Goal: Ask a question

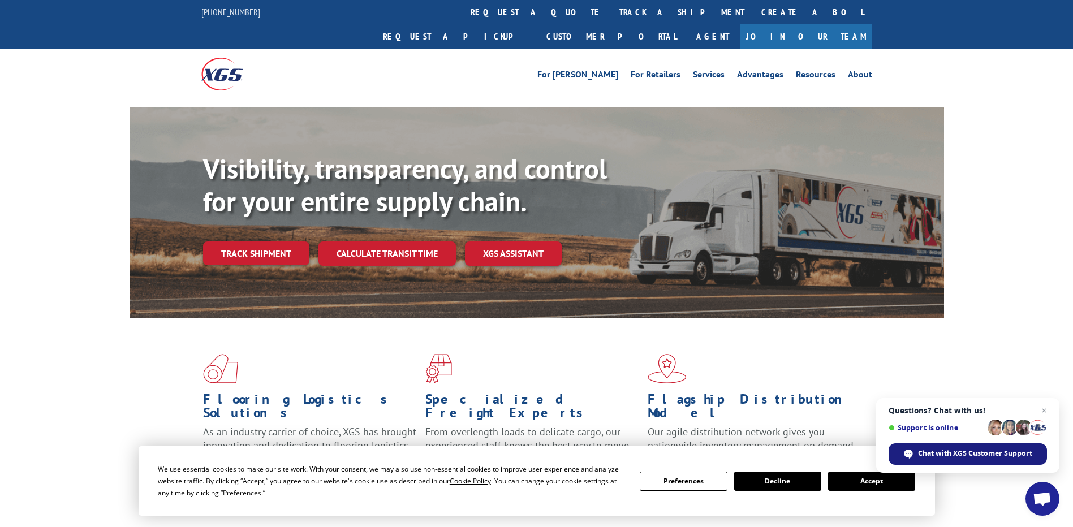
click at [940, 449] on span "Chat with XGS Customer Support" at bounding box center [975, 454] width 114 height 10
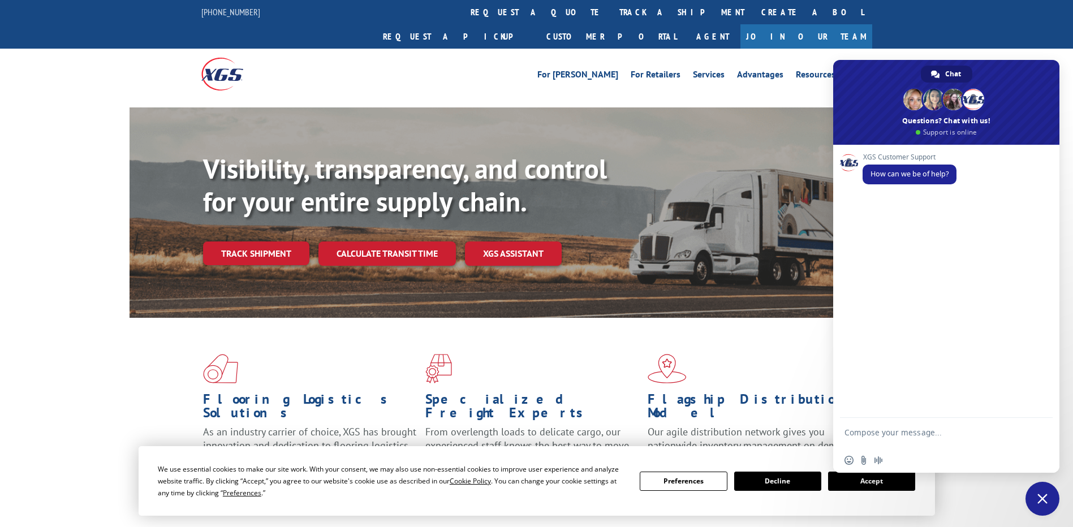
click at [904, 428] on textarea "Compose your message..." at bounding box center [933, 438] width 179 height 20
type textarea "Hi"
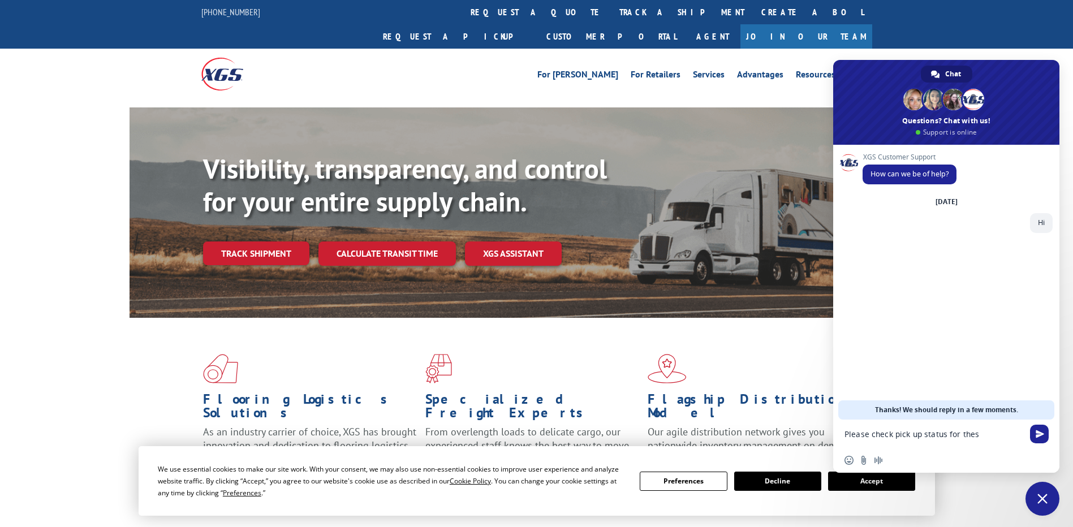
type textarea "Please check pick up status for these"
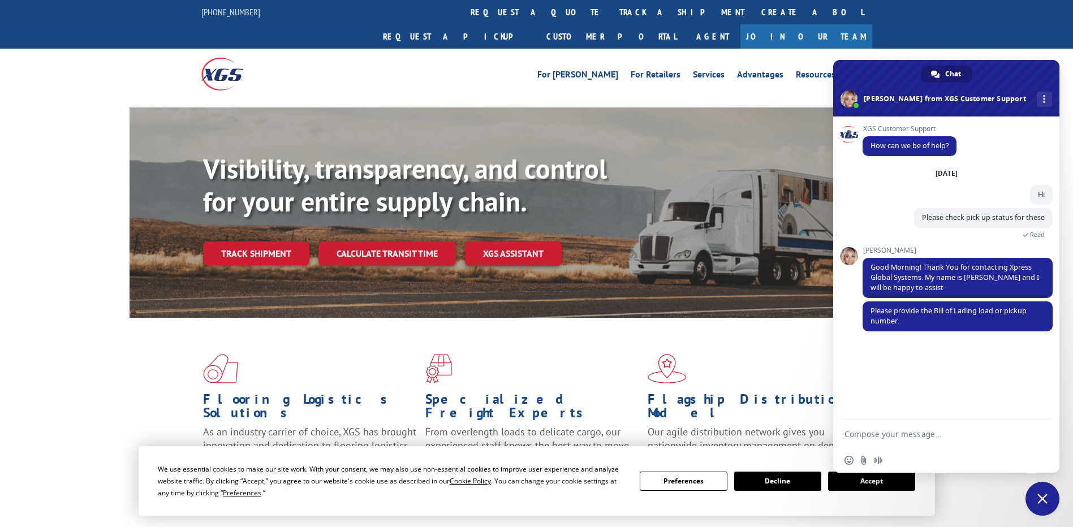
click at [899, 439] on form at bounding box center [933, 435] width 179 height 31
click at [894, 431] on textarea "Compose your message..." at bounding box center [933, 434] width 179 height 10
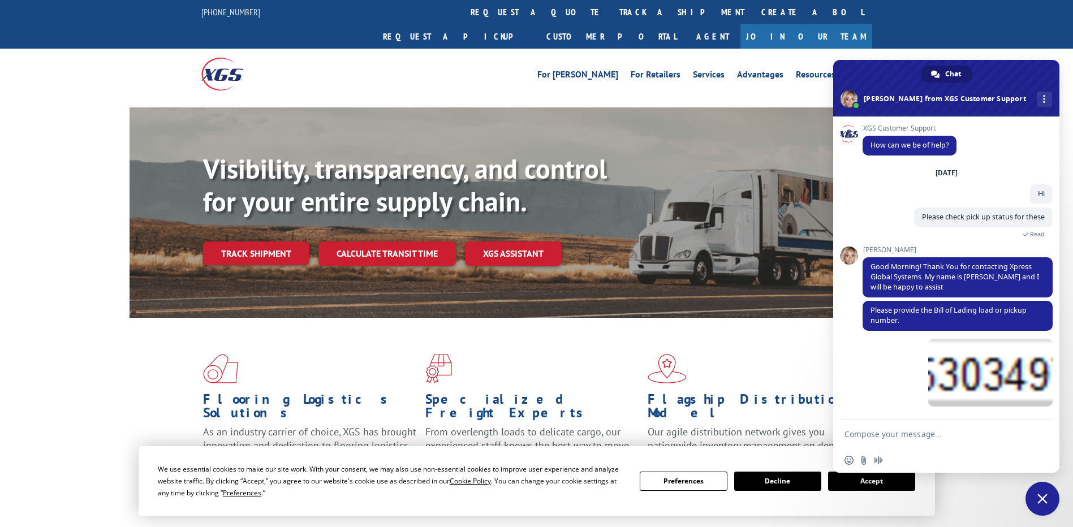
scroll to position [1, 0]
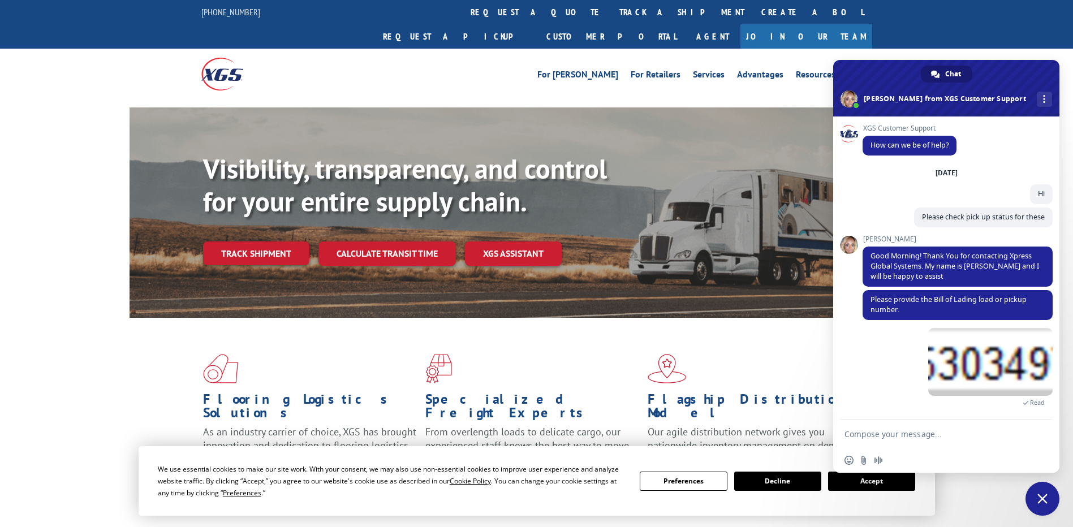
click at [953, 436] on textarea "Compose your message..." at bounding box center [933, 434] width 179 height 10
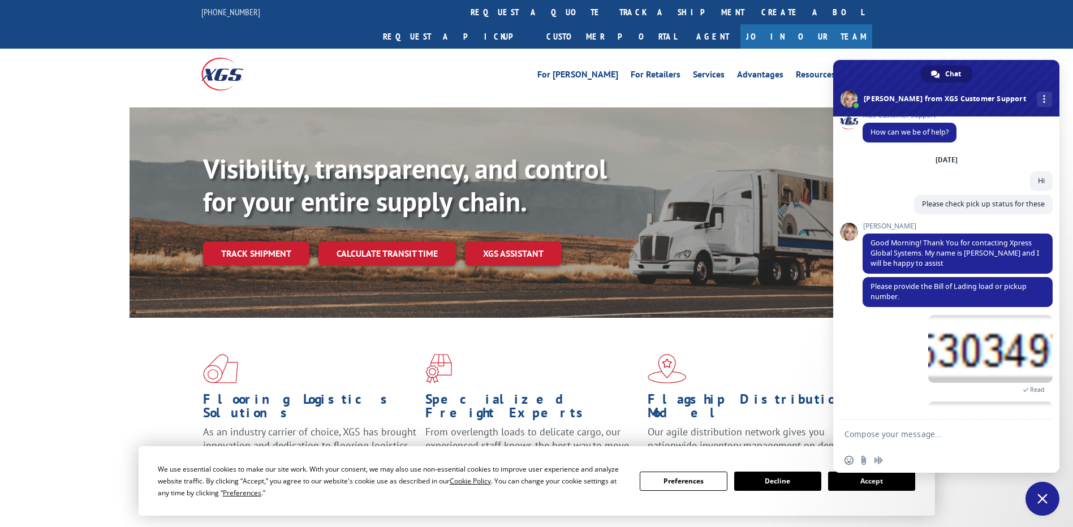
scroll to position [61, 0]
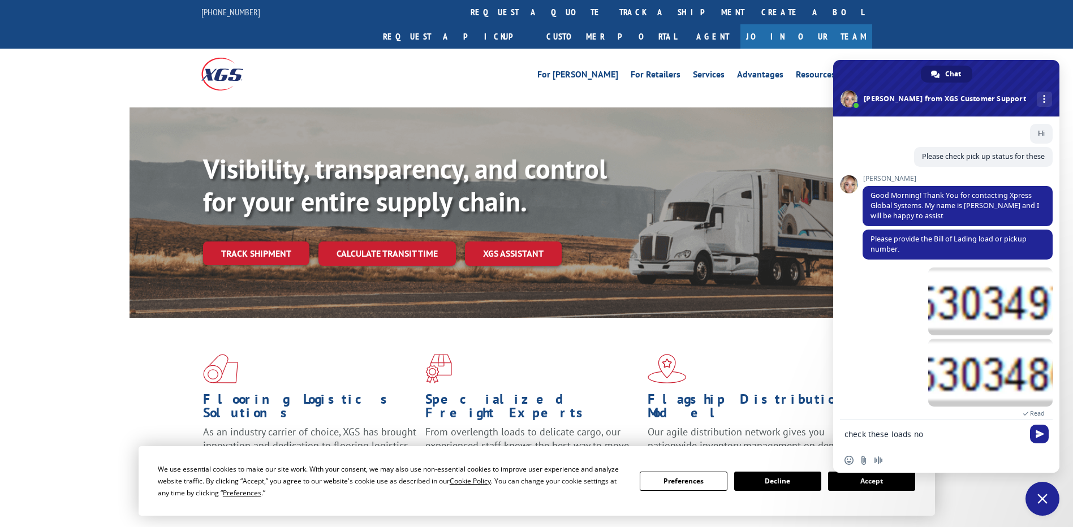
type textarea "check these loads no"
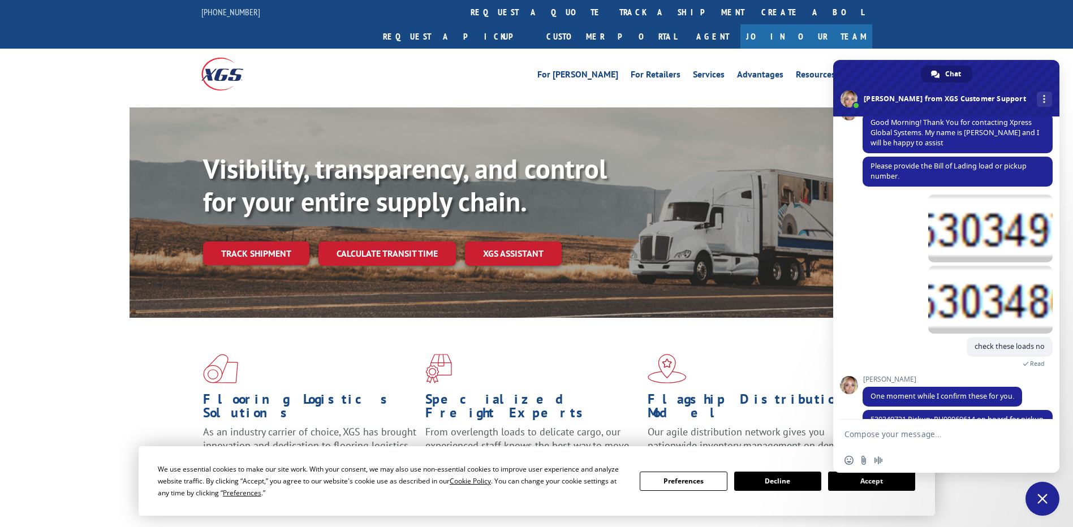
scroll to position [201, 0]
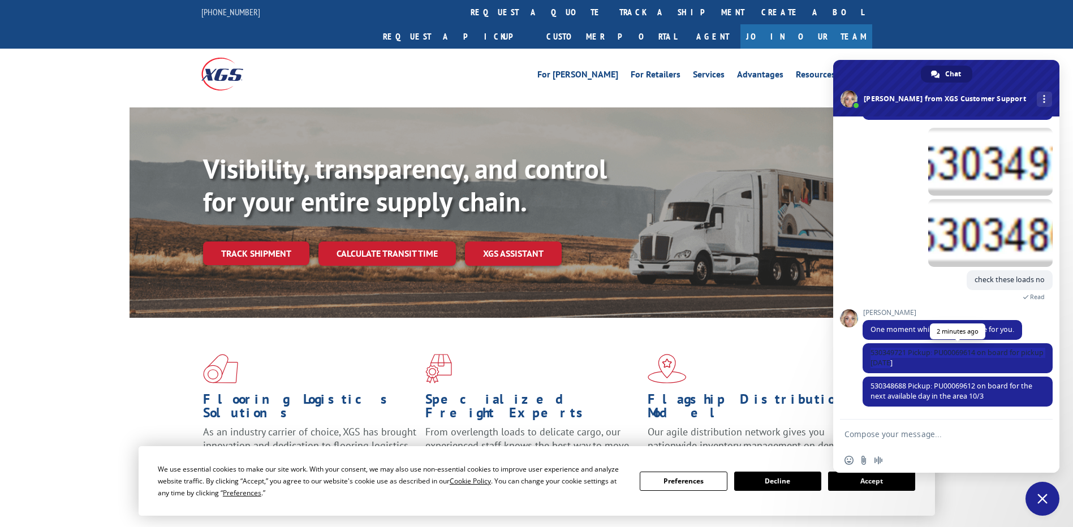
drag, startPoint x: 870, startPoint y: 350, endPoint x: 949, endPoint y: 367, distance: 80.6
click at [949, 367] on span "530349721 Pickup: PU00069614 on board for pickup [DATE]" at bounding box center [958, 358] width 190 height 30
click at [952, 369] on span "530349721 Pickup: PU00069614 on board for pickup [DATE]" at bounding box center [958, 358] width 190 height 30
drag, startPoint x: 908, startPoint y: 350, endPoint x: 869, endPoint y: 350, distance: 39.0
click at [869, 350] on span "530349721 Pickup: PU00069614 on board for pickup [DATE]" at bounding box center [958, 358] width 190 height 30
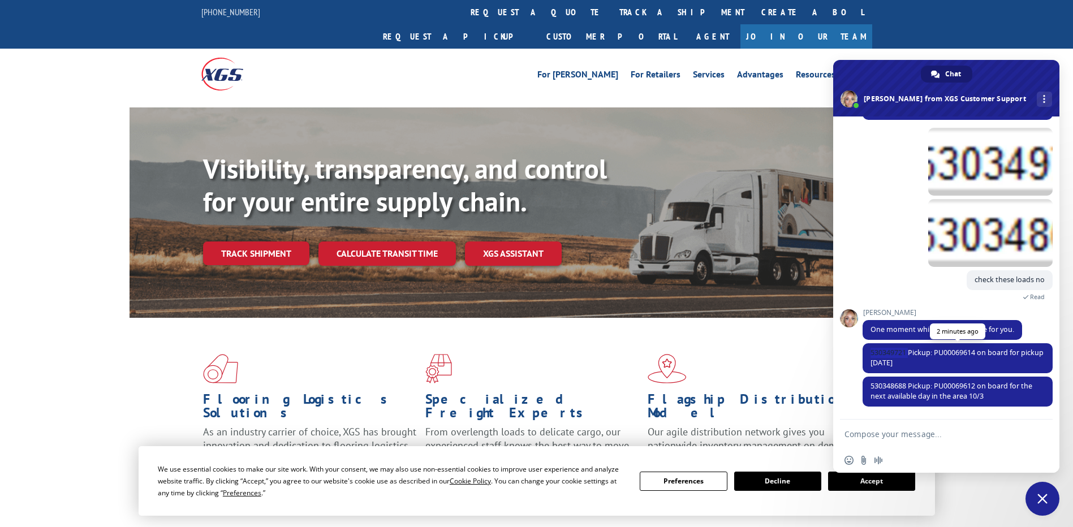
copy span "530349721"
drag, startPoint x: 869, startPoint y: 350, endPoint x: 919, endPoint y: 441, distance: 103.5
click at [919, 441] on form at bounding box center [933, 435] width 179 height 31
click at [916, 430] on textarea "Compose your message..." at bounding box center [933, 434] width 179 height 10
paste textarea "530349721"
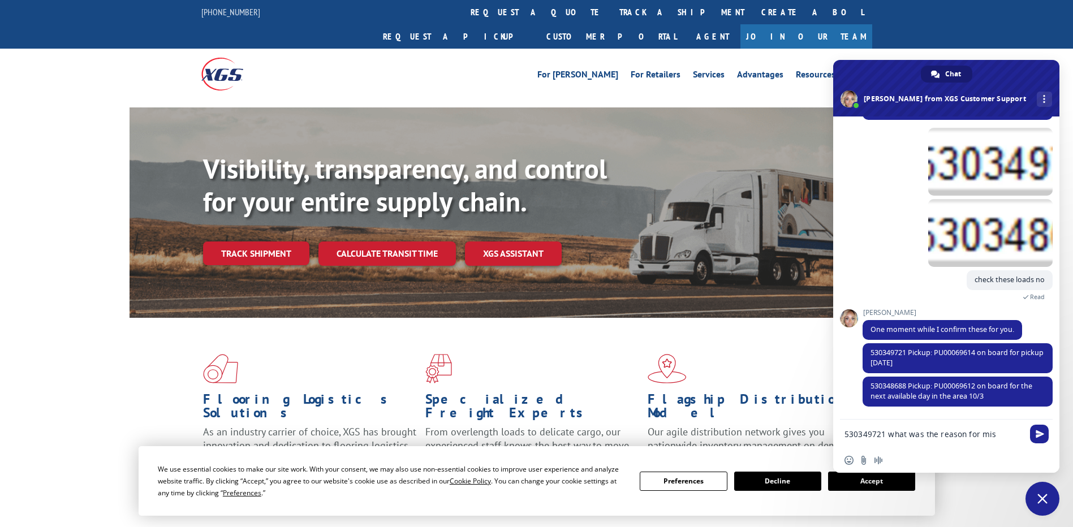
type textarea "530349721 what was the reason for miss"
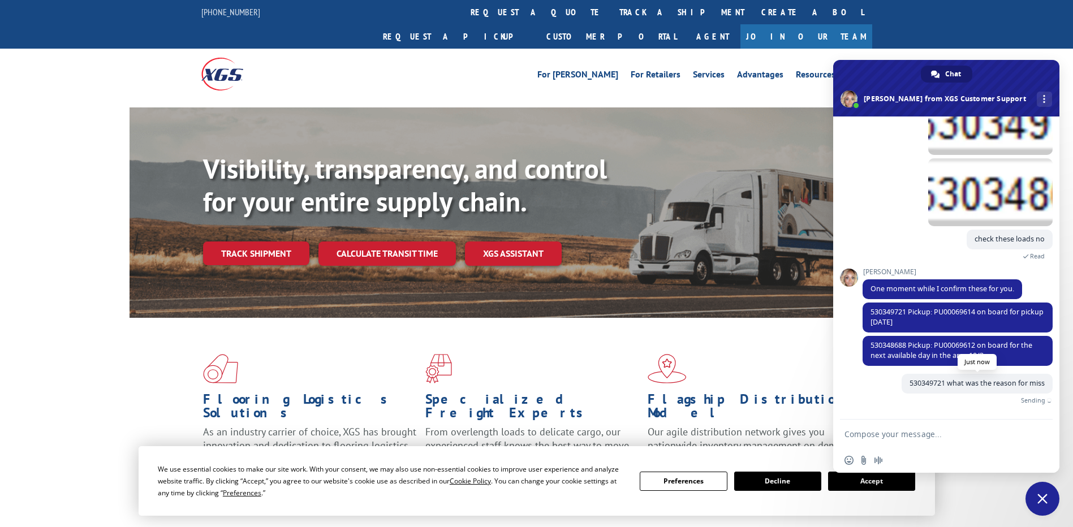
scroll to position [229, 0]
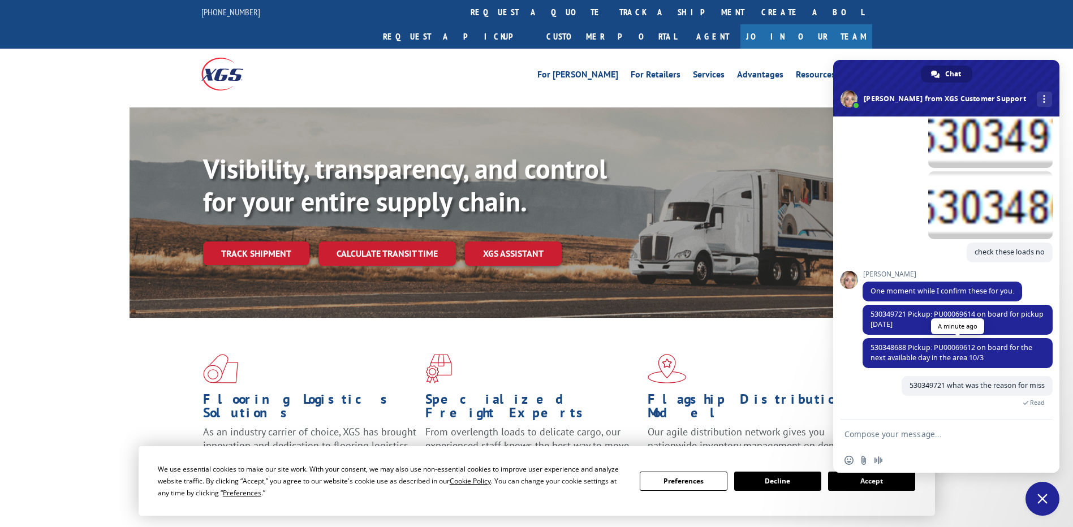
click at [910, 355] on span "530348688 Pickup: PU00069612 on board for the next available day in the area 10…" at bounding box center [951, 353] width 162 height 20
drag, startPoint x: 910, startPoint y: 347, endPoint x: 855, endPoint y: 346, distance: 54.9
click at [855, 346] on div "XGS Customer Support How can we be of help? [DATE] Hi 10 minutes ago Please che…" at bounding box center [946, 268] width 226 height 303
click at [897, 438] on textarea "Compose your message..." at bounding box center [933, 434] width 179 height 10
paste textarea "530349721"
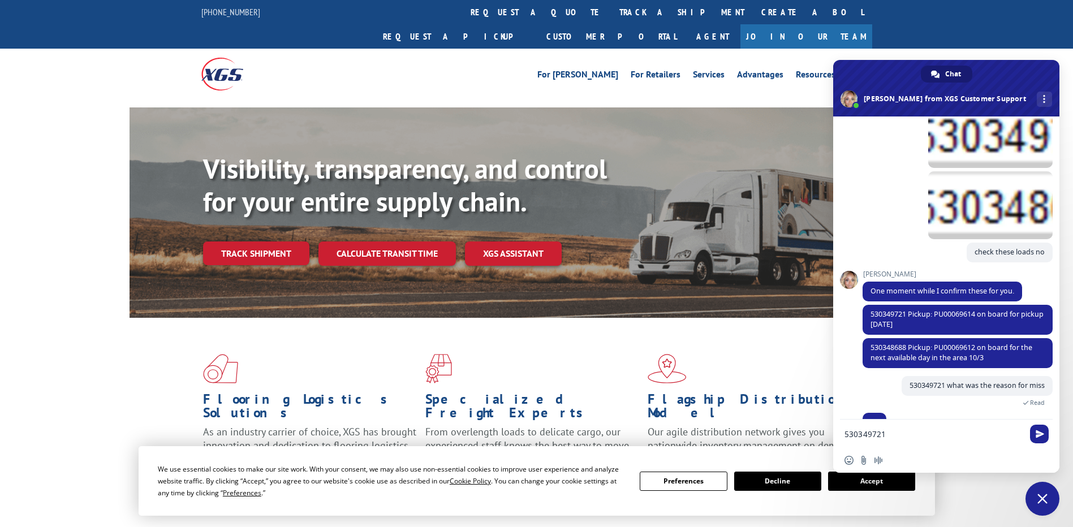
scroll to position [251, 0]
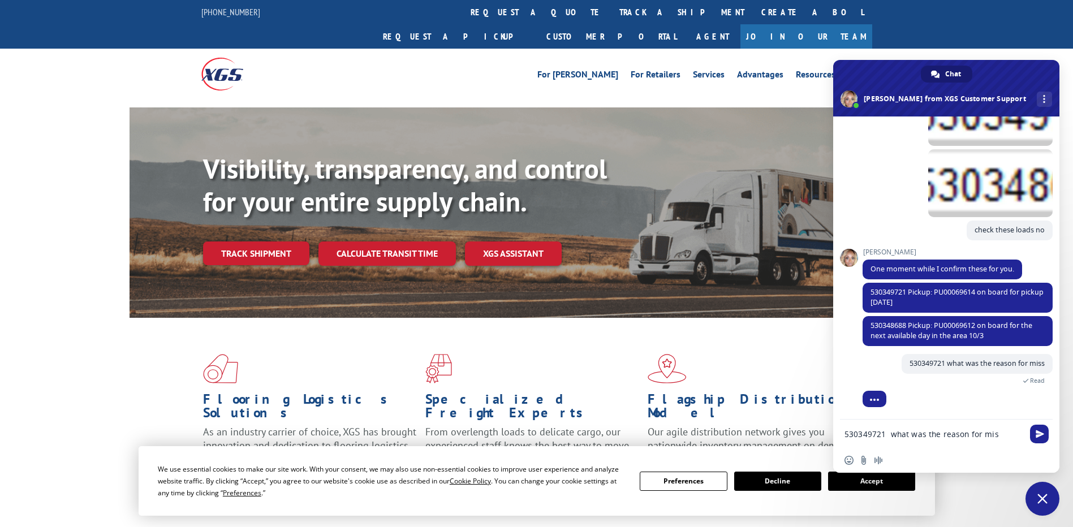
type textarea "530349721 what was the reason for miss"
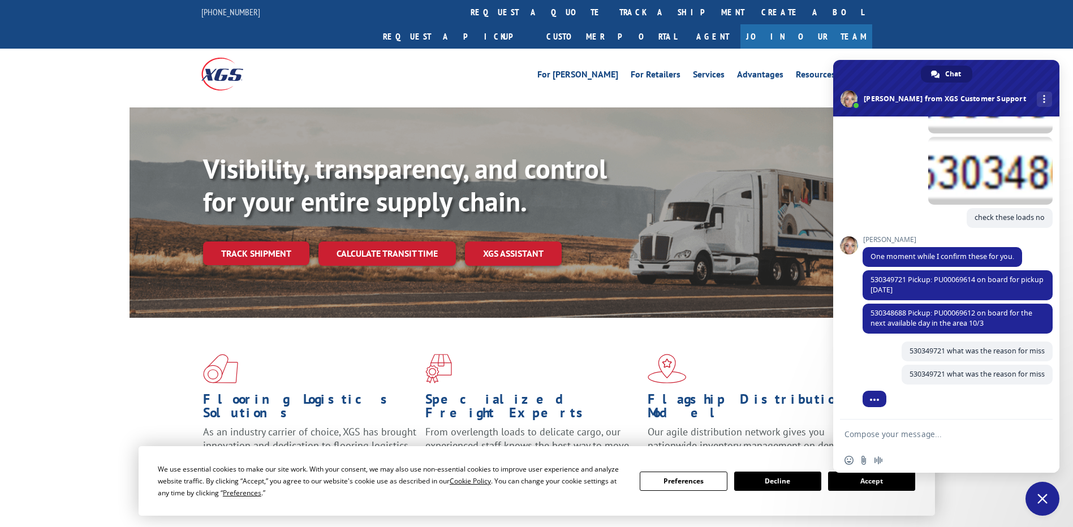
scroll to position [274, 0]
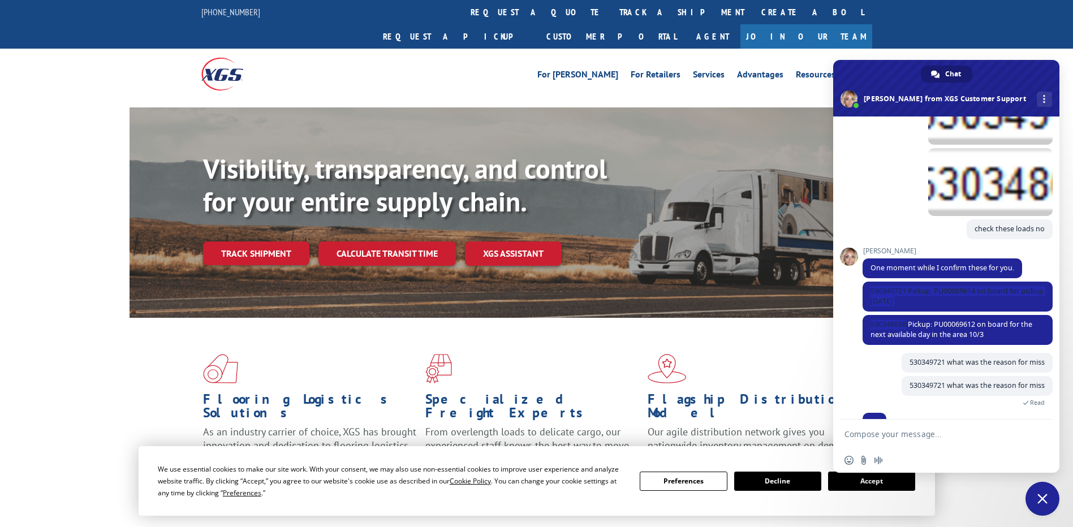
drag, startPoint x: 907, startPoint y: 301, endPoint x: 862, endPoint y: 296, distance: 45.5
click at [862, 296] on div "XGS Customer Support How can we be of help? [DATE] Hi 10 minutes ago Please che…" at bounding box center [946, 268] width 226 height 303
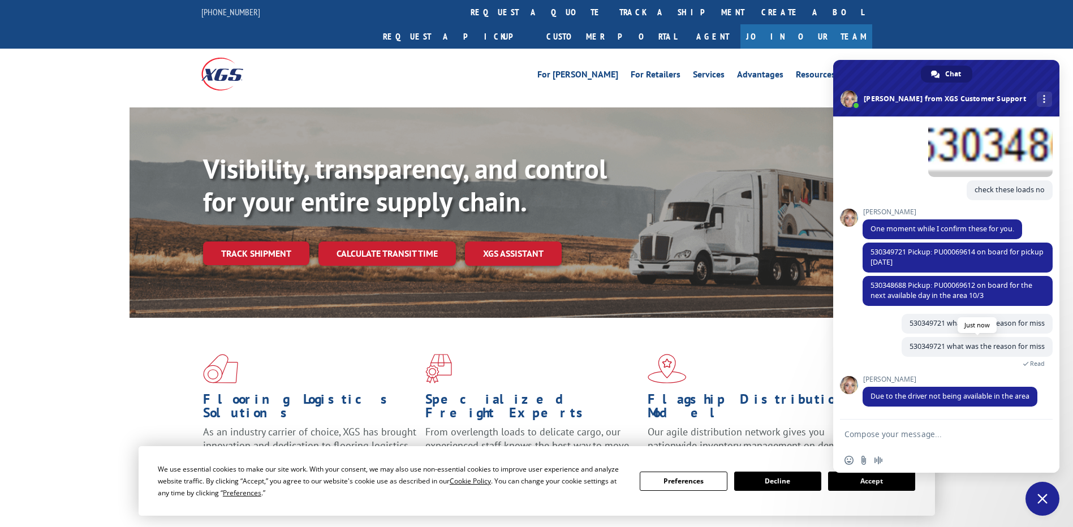
drag, startPoint x: 862, startPoint y: 296, endPoint x: 909, endPoint y: 341, distance: 64.8
click at [909, 341] on span "530349721 what was the reason for miss" at bounding box center [977, 347] width 151 height 20
click at [909, 284] on span "530348688 Pickup: PU00069612 on board for the next available day in the area 10…" at bounding box center [951, 291] width 162 height 20
drag, startPoint x: 909, startPoint y: 284, endPoint x: 992, endPoint y: 295, distance: 83.4
click at [992, 295] on span "530348688 Pickup: PU00069612 on board for the next available day in the area 10…" at bounding box center [958, 291] width 190 height 30
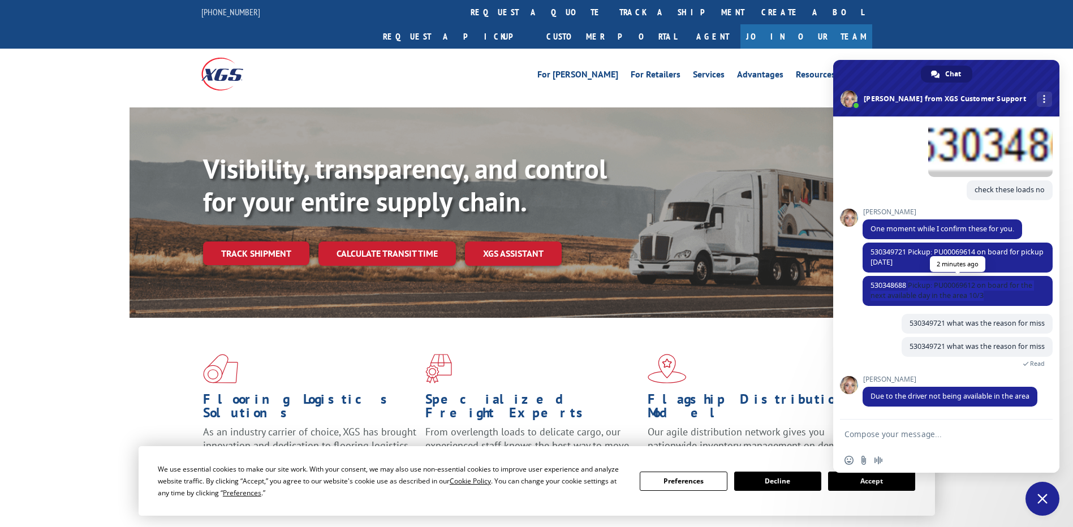
copy span "Pickup: PU00069612 on board for the next available day in the area 10/3"
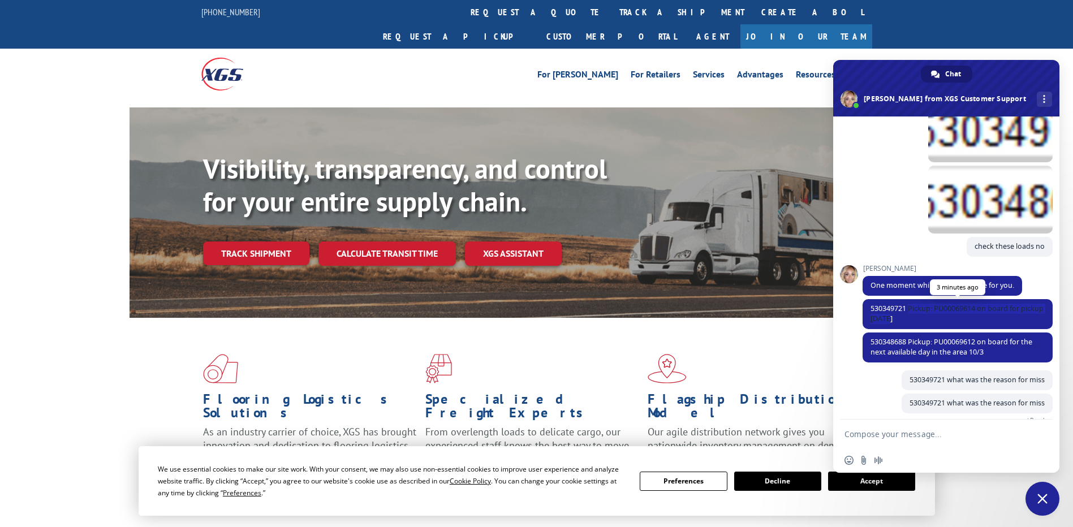
drag, startPoint x: 911, startPoint y: 305, endPoint x: 924, endPoint y: 317, distance: 18.4
click at [924, 317] on span "530349721 Pickup: PU00069614 on board for pickup [DATE]" at bounding box center [958, 314] width 190 height 30
copy span "Pickup: PU00069614 on board for pickup [DATE]"
click at [895, 438] on textarea "Compose your message..." at bounding box center [933, 434] width 179 height 10
type textarea "ok thanks"
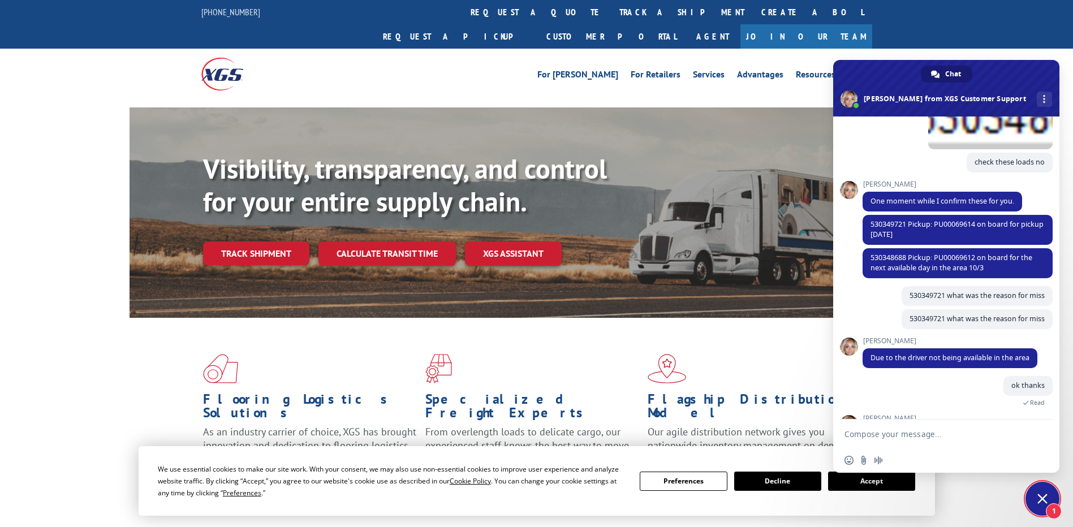
scroll to position [432, 0]
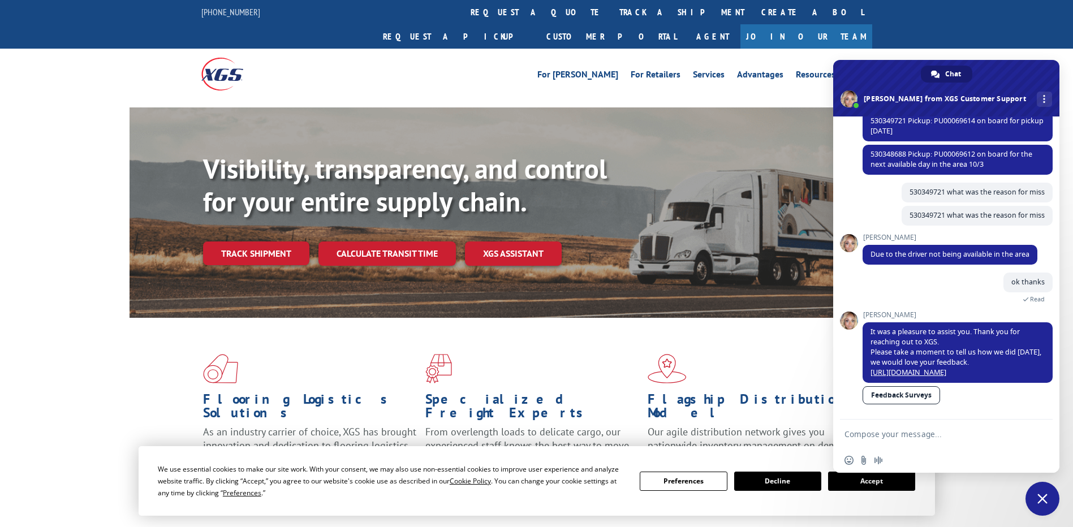
click at [921, 428] on form at bounding box center [933, 435] width 179 height 31
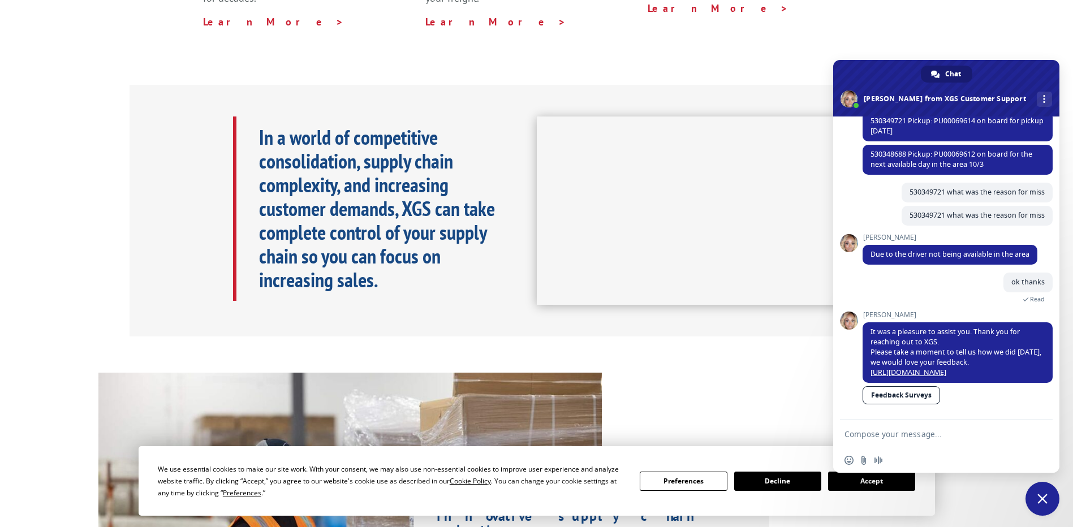
click at [928, 437] on textarea "Compose your message..." at bounding box center [933, 434] width 179 height 10
type textarea "thanks"
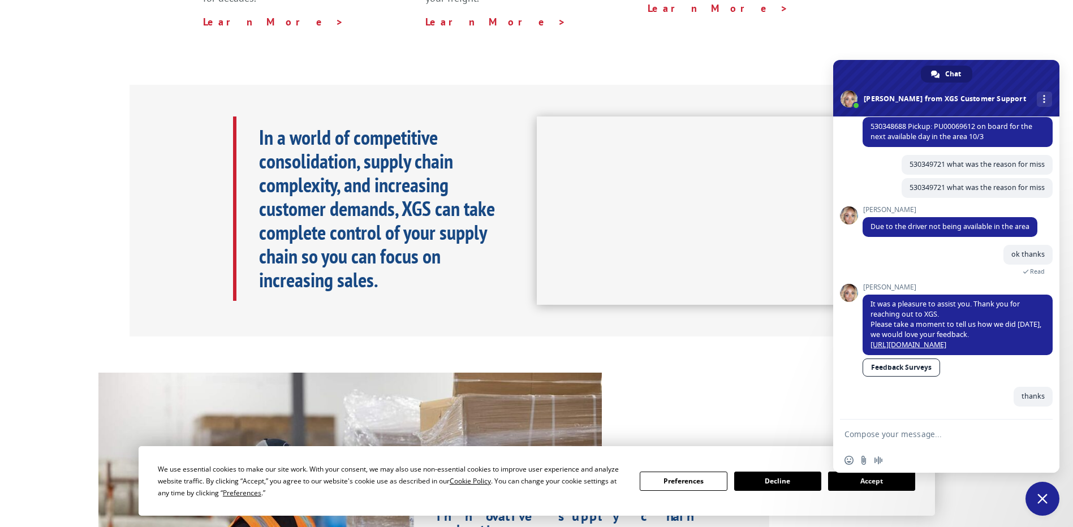
scroll to position [460, 0]
